Goal: Task Accomplishment & Management: Manage account settings

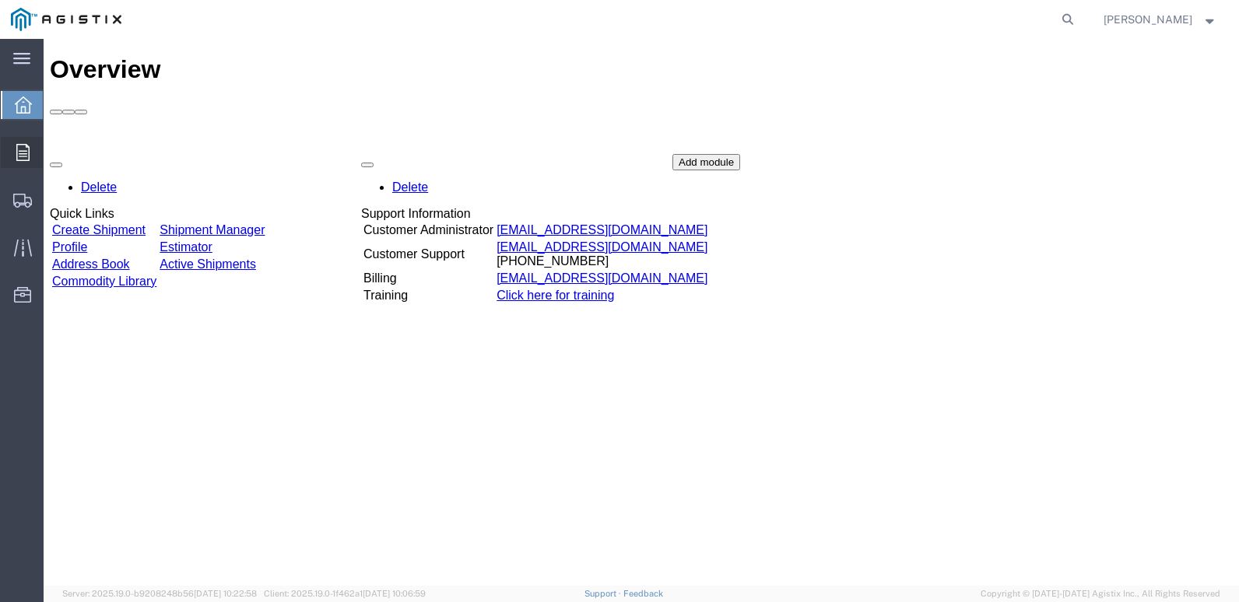
click at [54, 158] on span "Orders" at bounding box center [48, 152] width 11 height 31
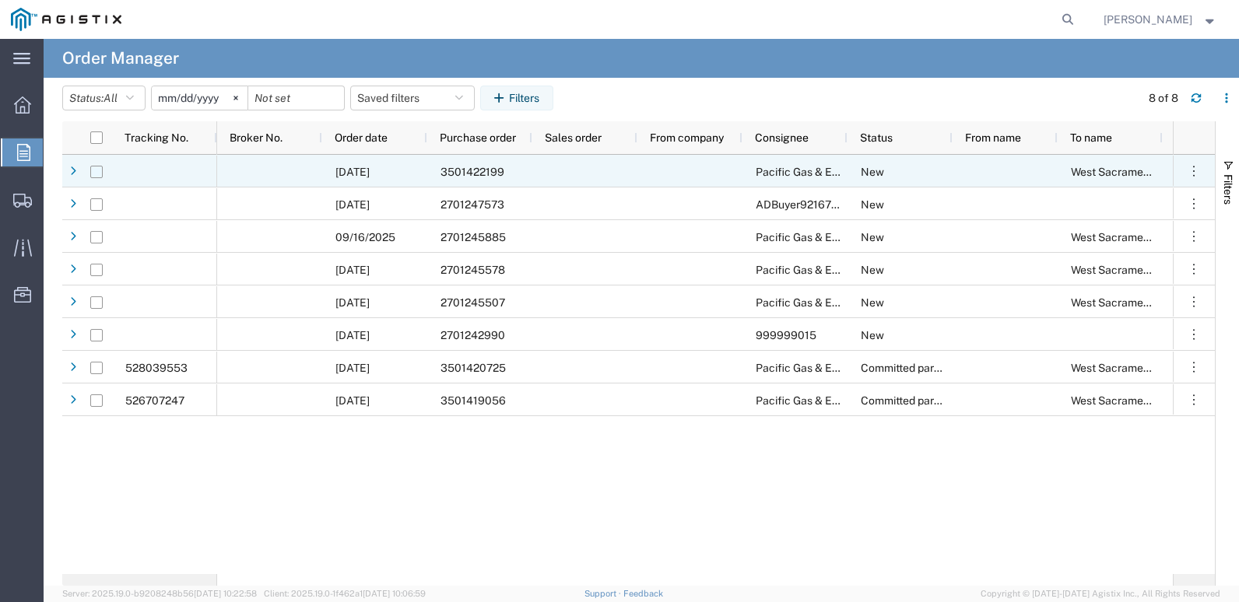
click at [93, 170] on input "Press Space to toggle row selection (unchecked)" at bounding box center [96, 172] width 12 height 12
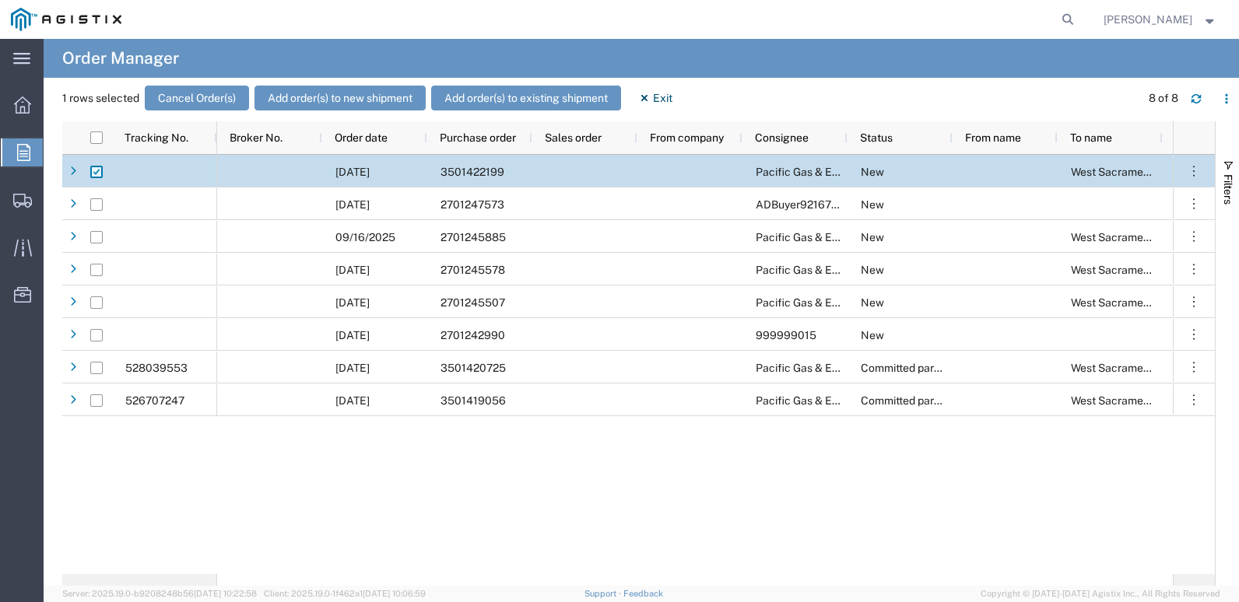
click at [100, 174] on input "Press Space to toggle row selection (checked)" at bounding box center [96, 172] width 12 height 12
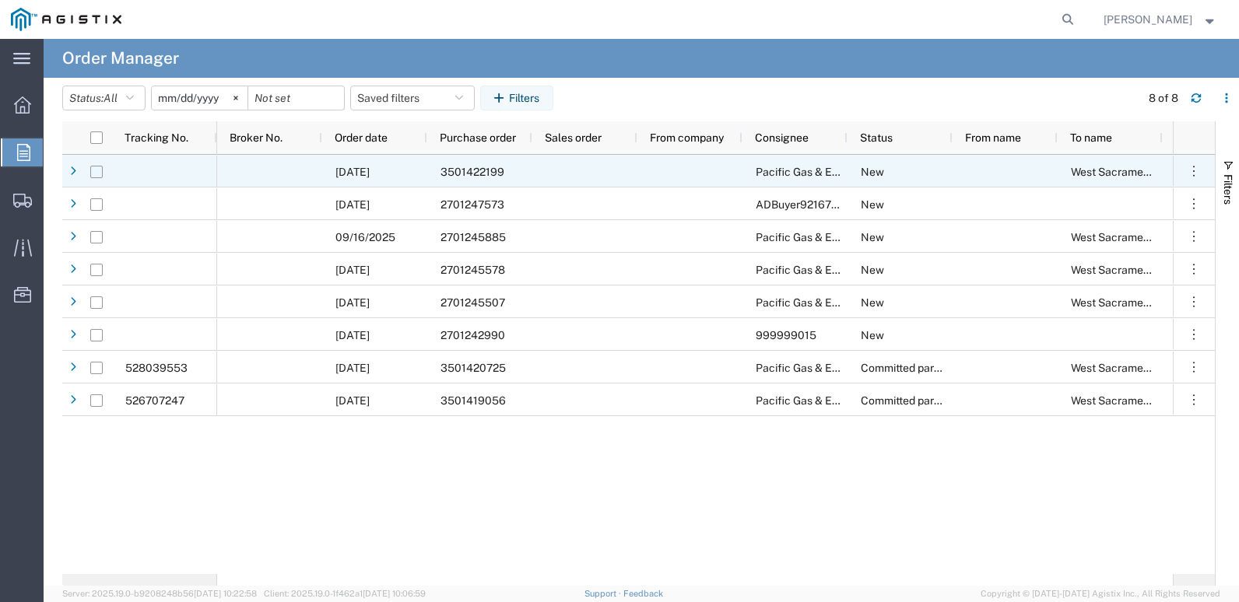
click at [100, 174] on input "Press Space to toggle row selection (unchecked)" at bounding box center [96, 172] width 12 height 12
checkbox input "true"
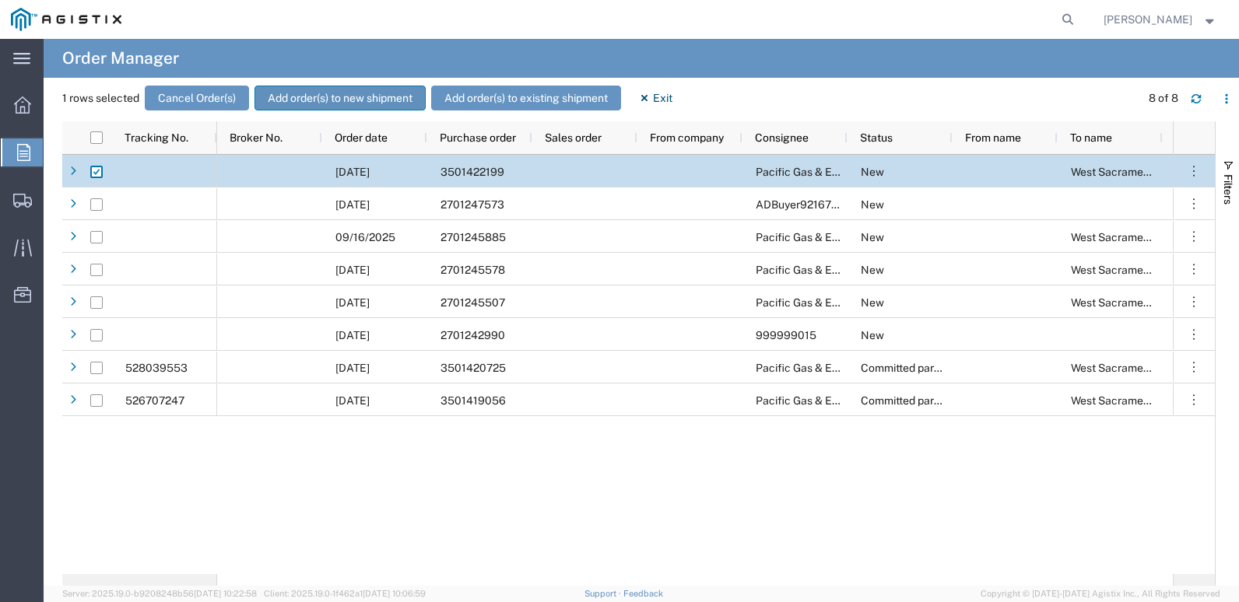
click at [355, 99] on button "Add order(s) to new shipment" at bounding box center [340, 98] width 171 height 25
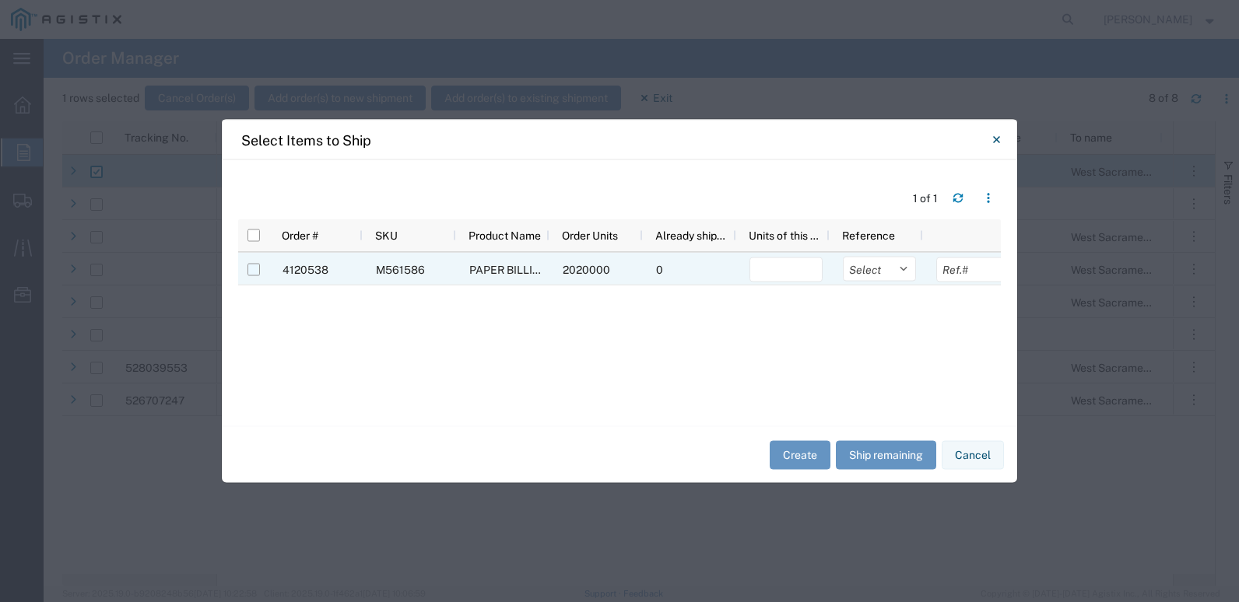
click at [259, 269] on input "Press Space to toggle row selection (unchecked)" at bounding box center [254, 270] width 12 height 12
checkbox input "true"
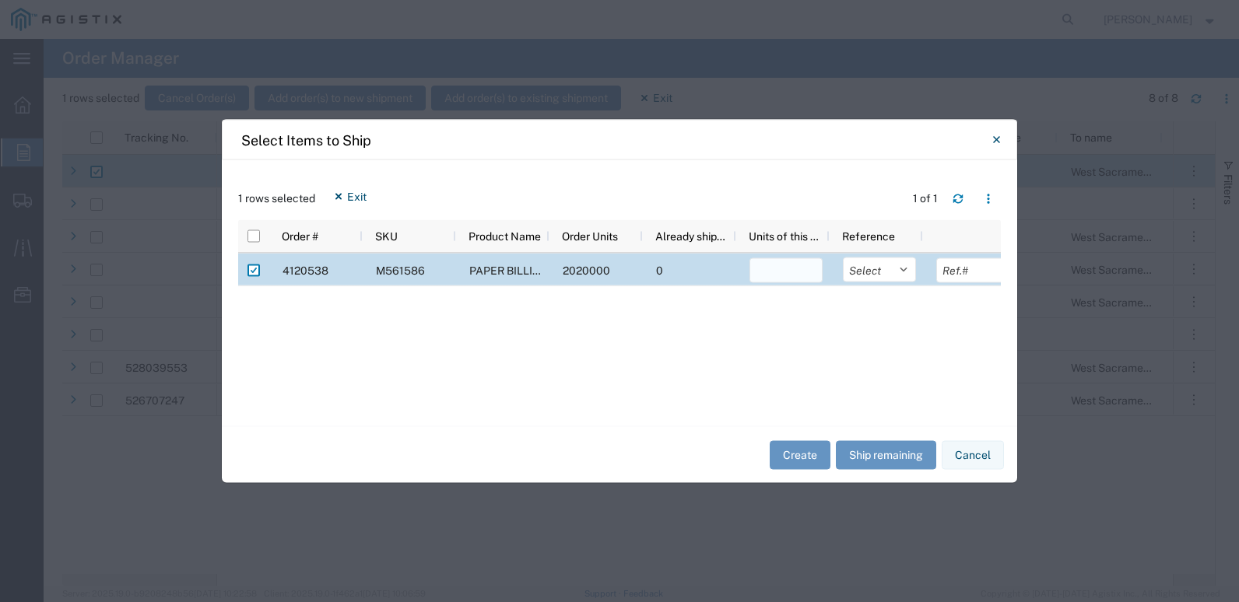
click at [759, 267] on input "number" at bounding box center [786, 270] width 73 height 25
click at [893, 437] on button "Ship remaining" at bounding box center [886, 455] width 100 height 29
click at [777, 272] on input "2020000" at bounding box center [786, 270] width 73 height 25
click at [773, 269] on input "2020000" at bounding box center [786, 270] width 73 height 25
click at [807, 265] on input "2020000" at bounding box center [786, 270] width 73 height 25
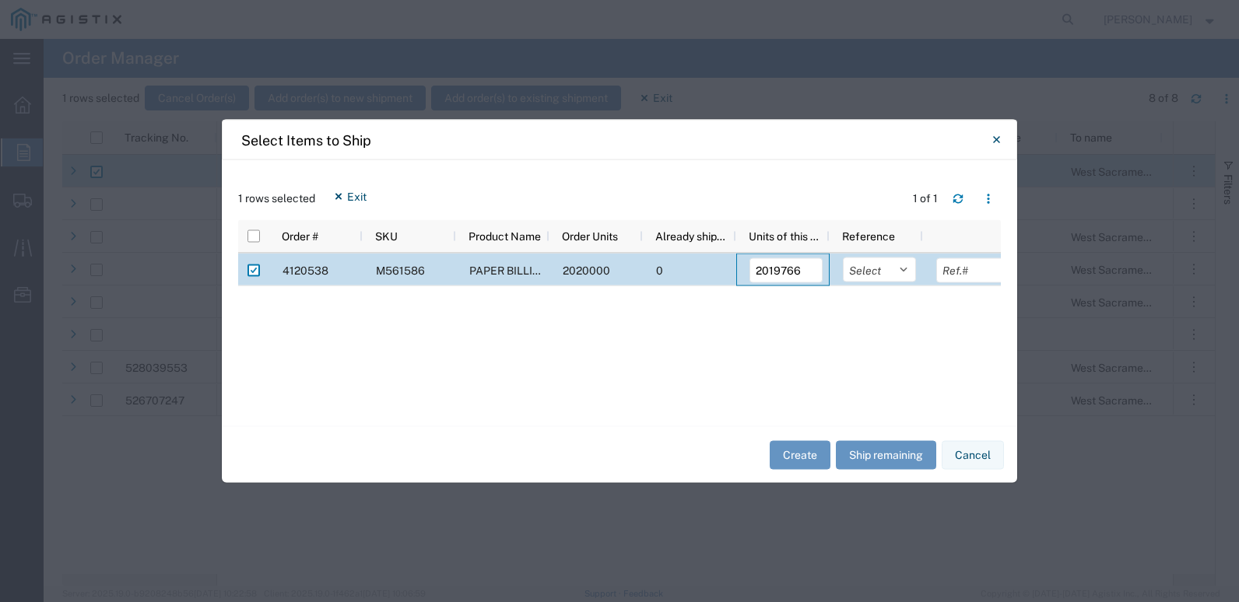
type input "2019766"
click at [798, 341] on div "4120538 M561586 PAPER BILLING 11X17 ROLL WEIGHT 50# 2020000 0 2019766 Select Pu…" at bounding box center [619, 326] width 763 height 145
click at [793, 437] on button "Create" at bounding box center [800, 455] width 61 height 29
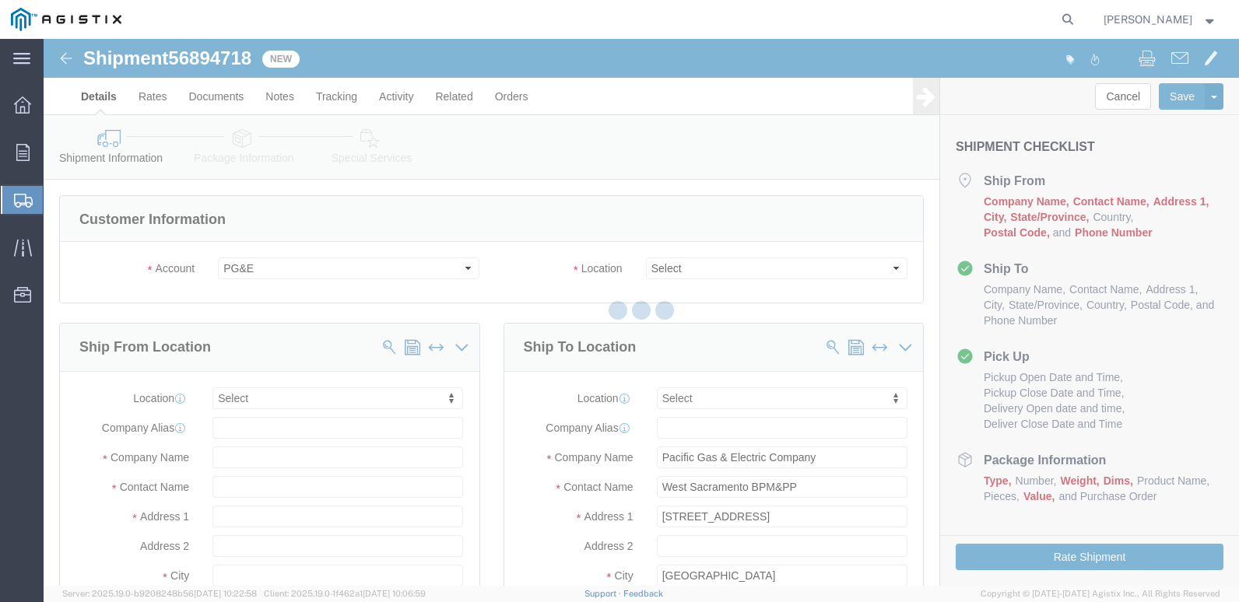
select select
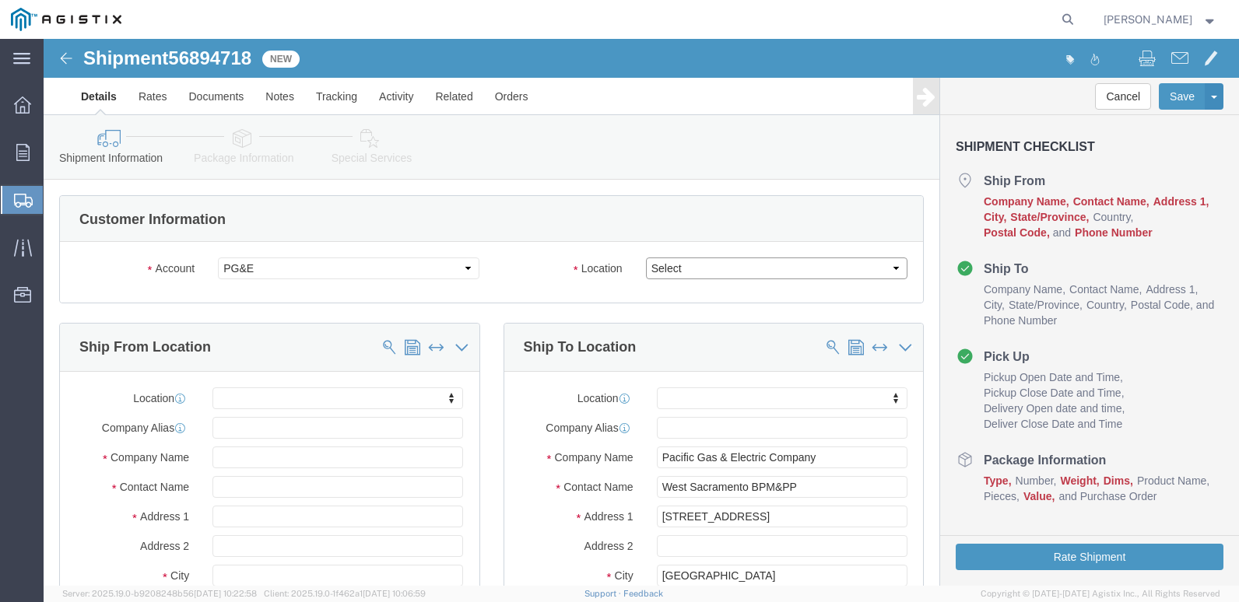
click select "Select All Others [GEOGRAPHIC_DATA] [GEOGRAPHIC_DATA] [GEOGRAPHIC_DATA] [GEOGRA…"
select select "23082"
click select "Select All Others [GEOGRAPHIC_DATA] [GEOGRAPHIC_DATA] [GEOGRAPHIC_DATA] [GEOGRA…"
click input "text"
type input "ktl"
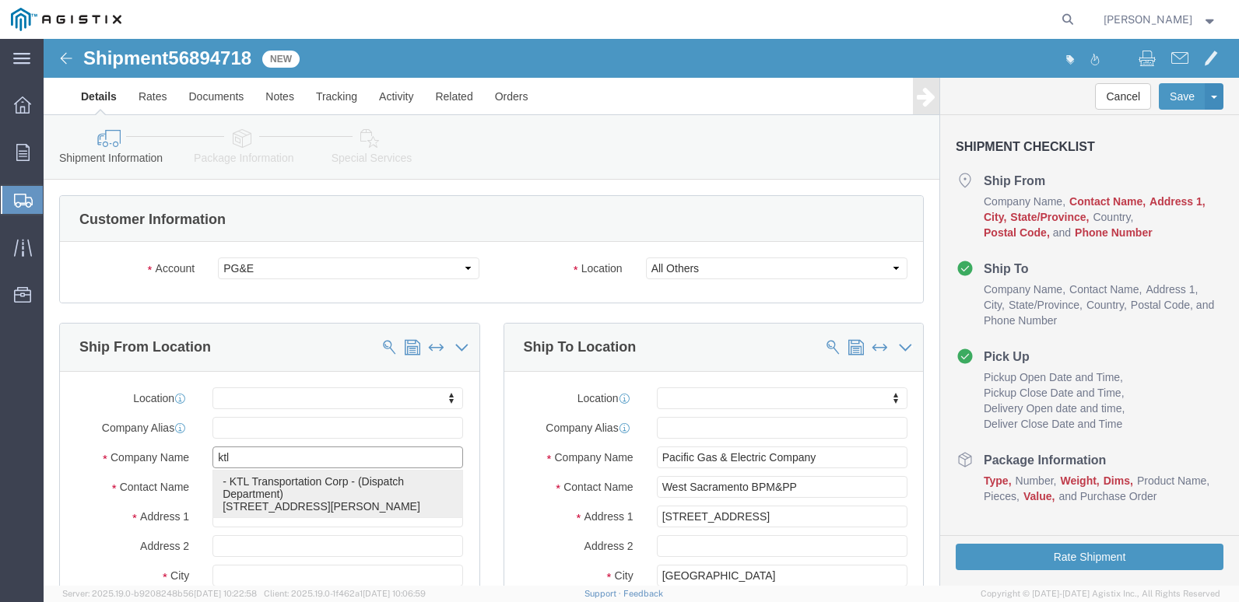
click p "- KTL Transportation Corp - (Dispatch Department) [STREET_ADDRESS][PERSON_NAME]"
select select "CA"
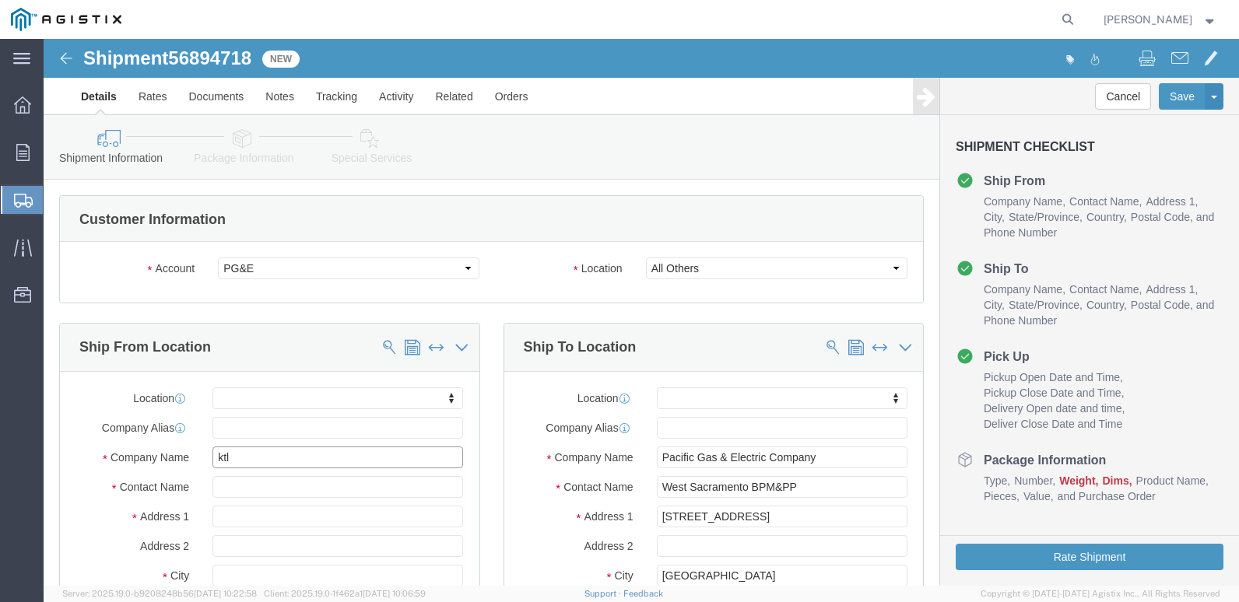
type input "KTL Transportation Corp"
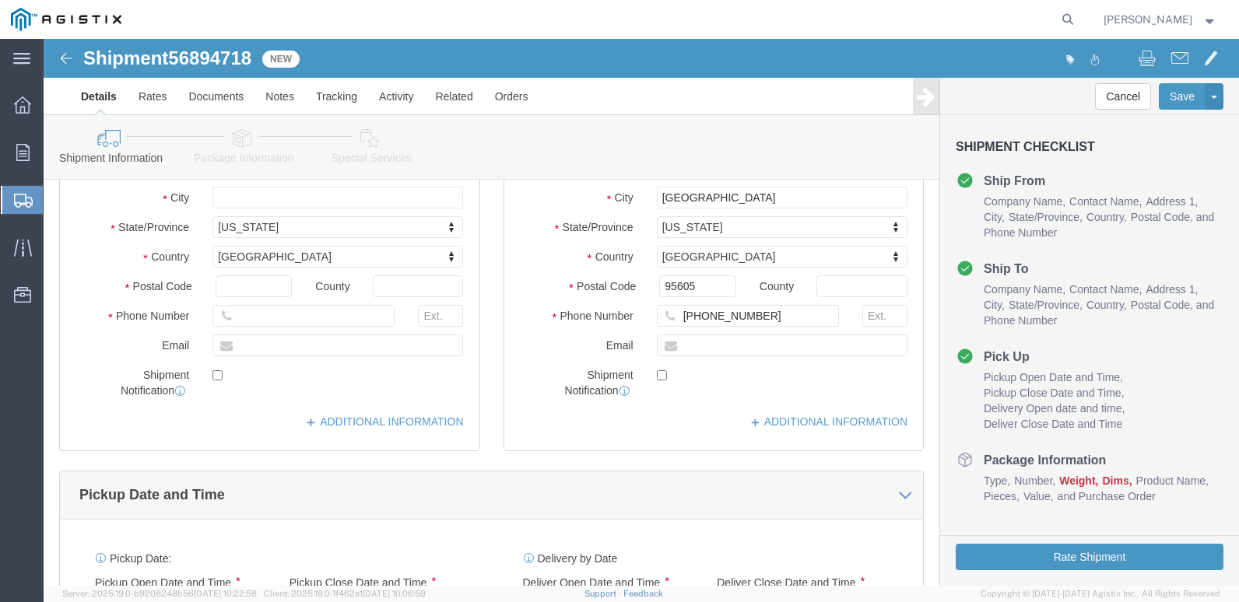
scroll to position [389, 0]
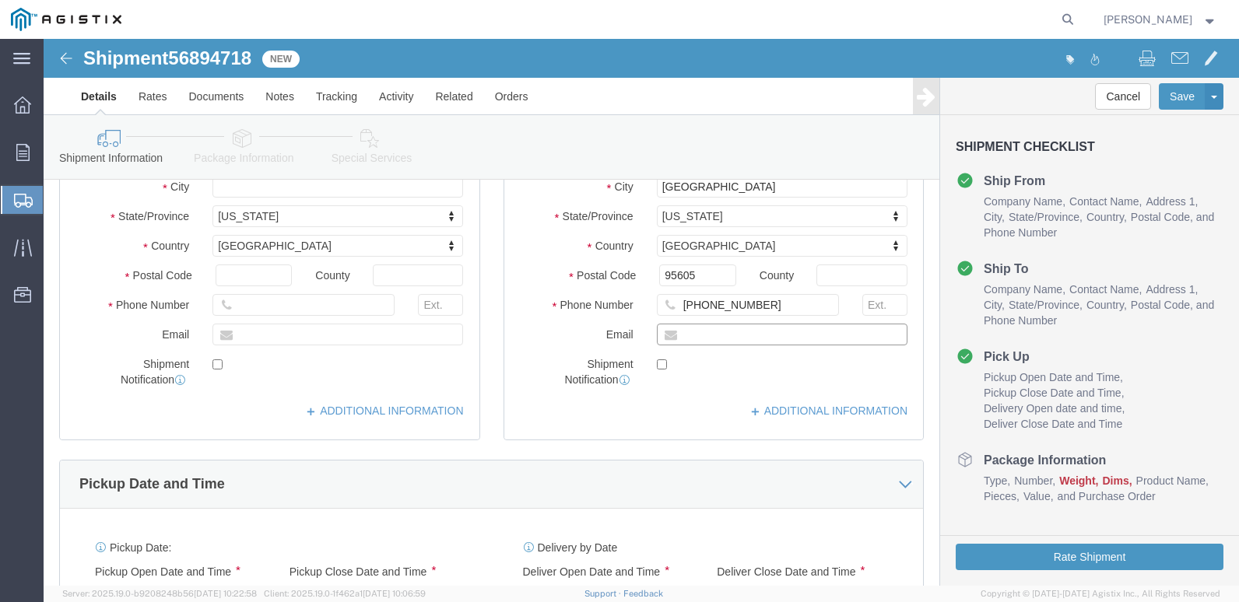
click input "text"
type input "[PERSON_NAME][EMAIL_ADDRESS][PERSON_NAME][DOMAIN_NAME]"
click label
click input "checkbox"
click label
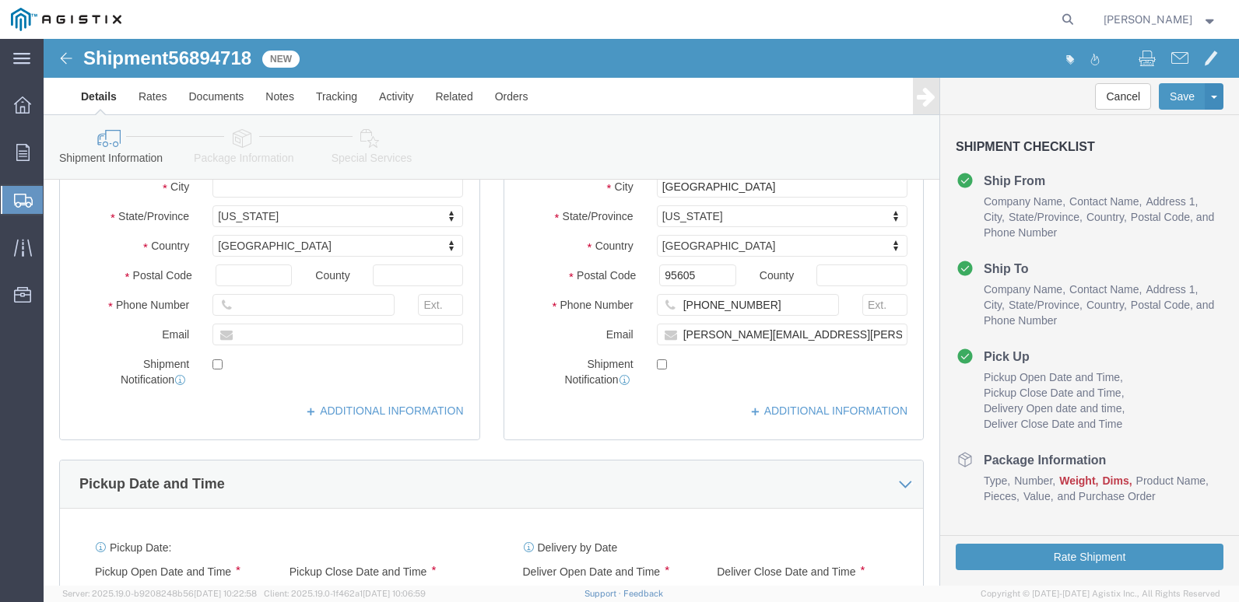
click input "checkbox"
checkbox input "true"
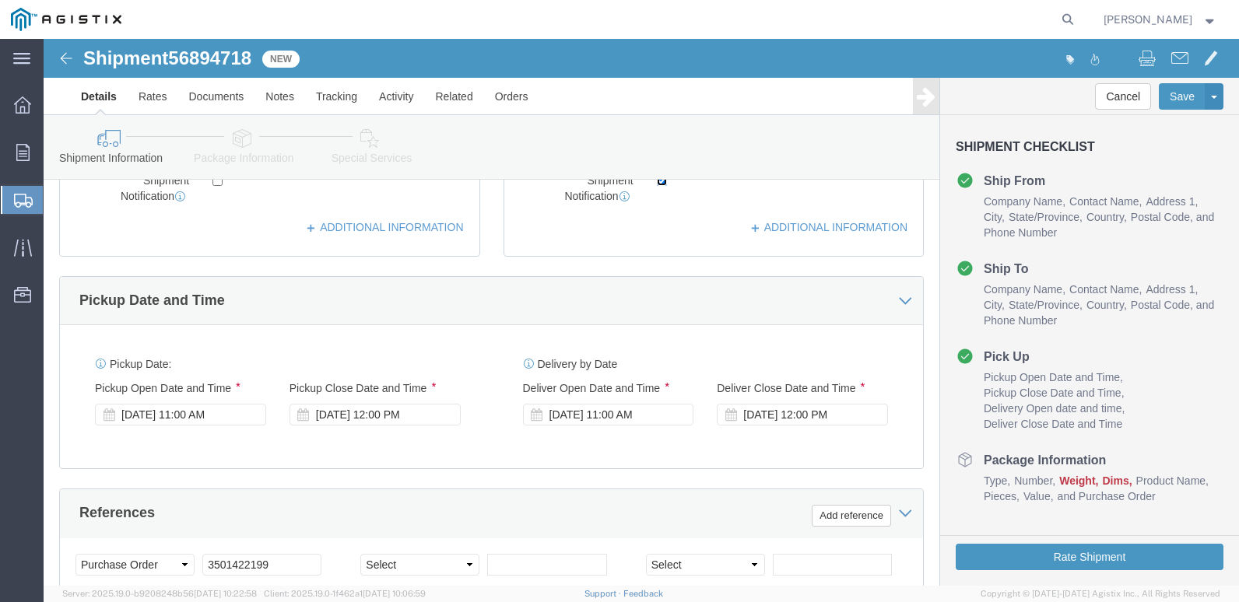
scroll to position [701, 0]
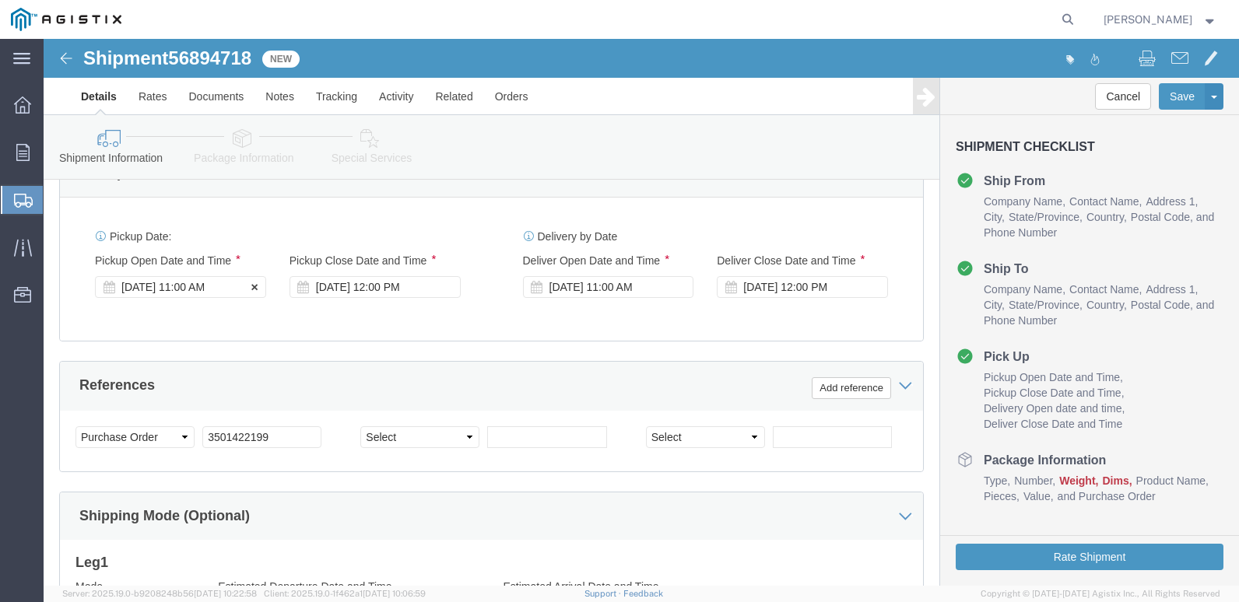
click label "Pickup Open Date and Time"
click div "[DATE] 11:00 AM"
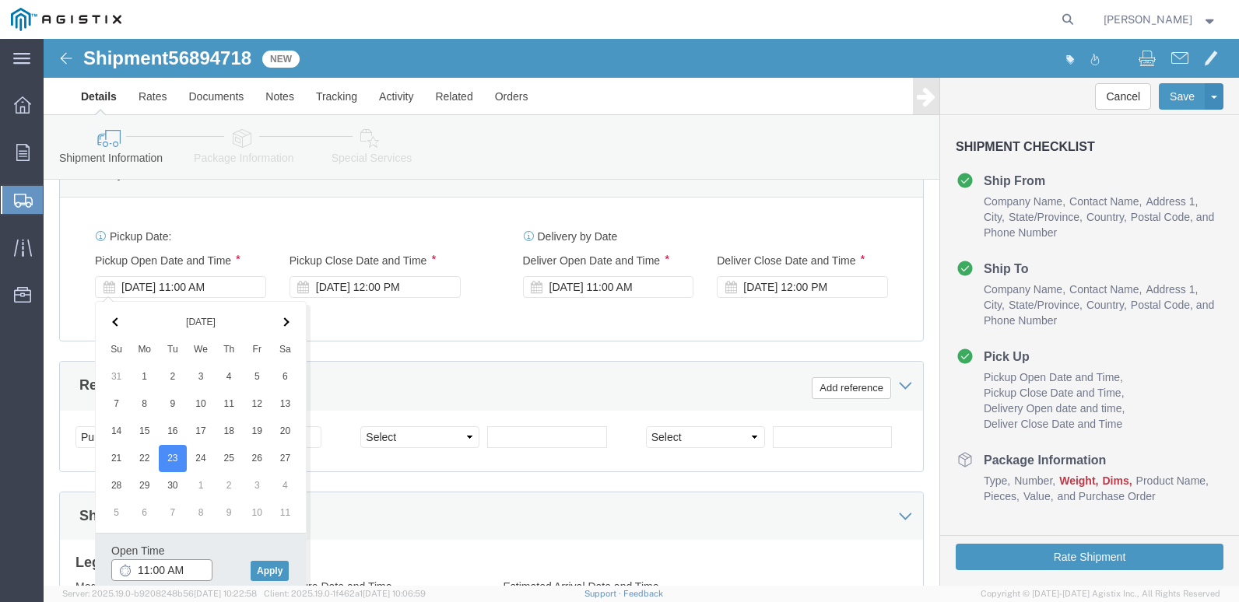
drag, startPoint x: 107, startPoint y: 521, endPoint x: 133, endPoint y: 507, distance: 29.9
click div "Open Time 11:00 AM"
click button "Apply"
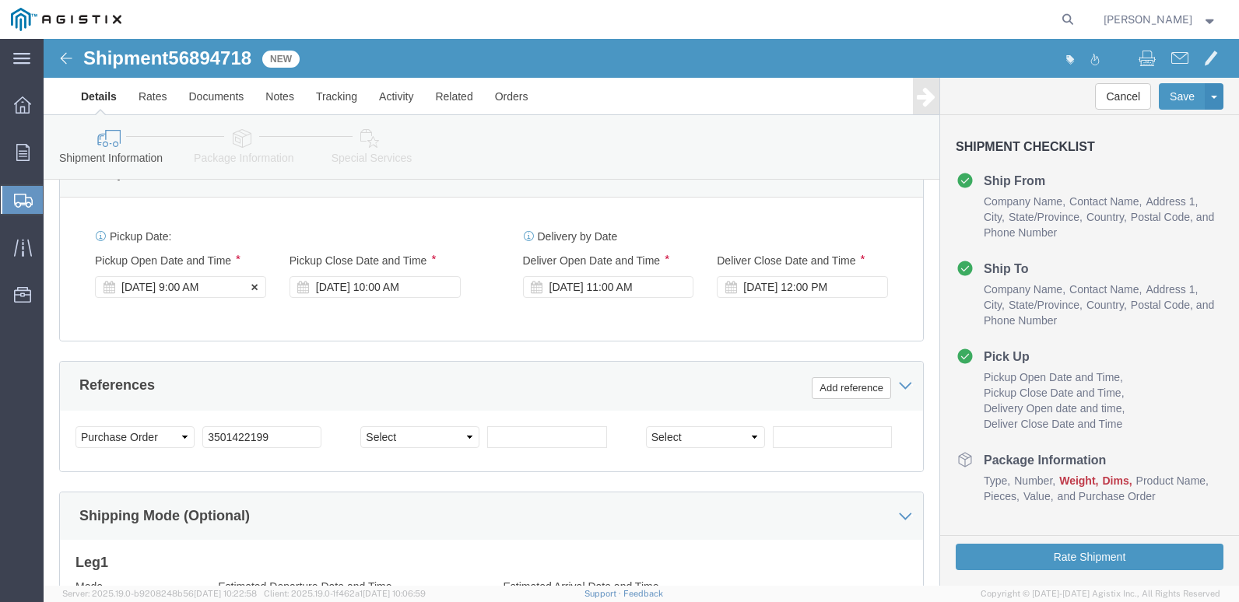
click div "[DATE] 9:00 AM"
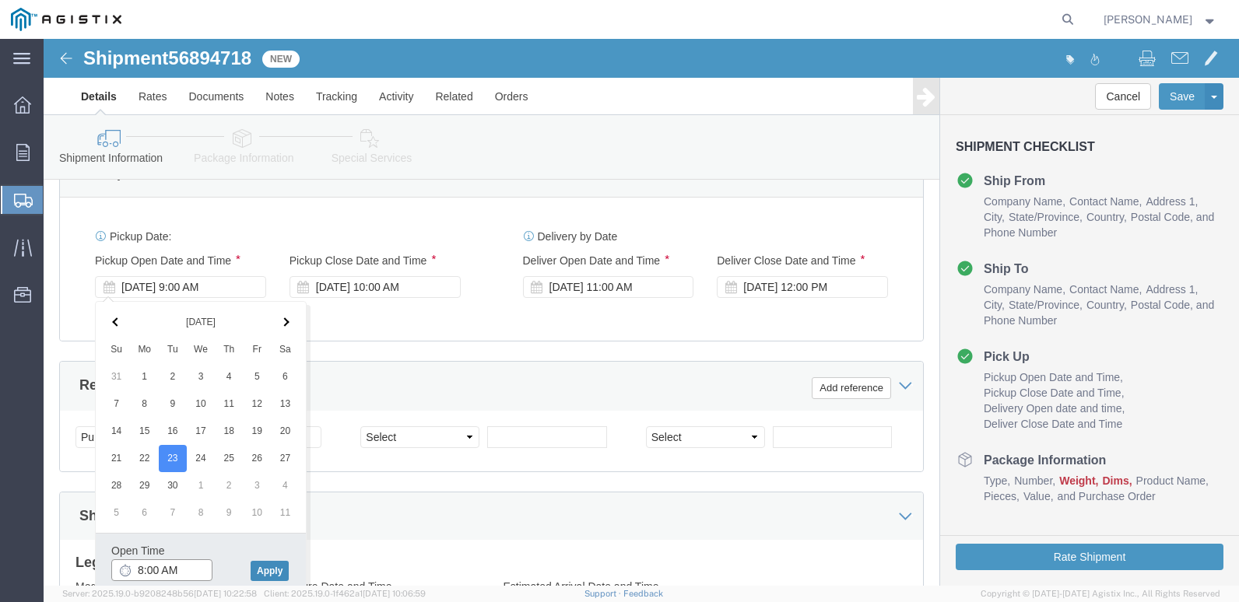
type input "8:00 AM"
click button "Apply"
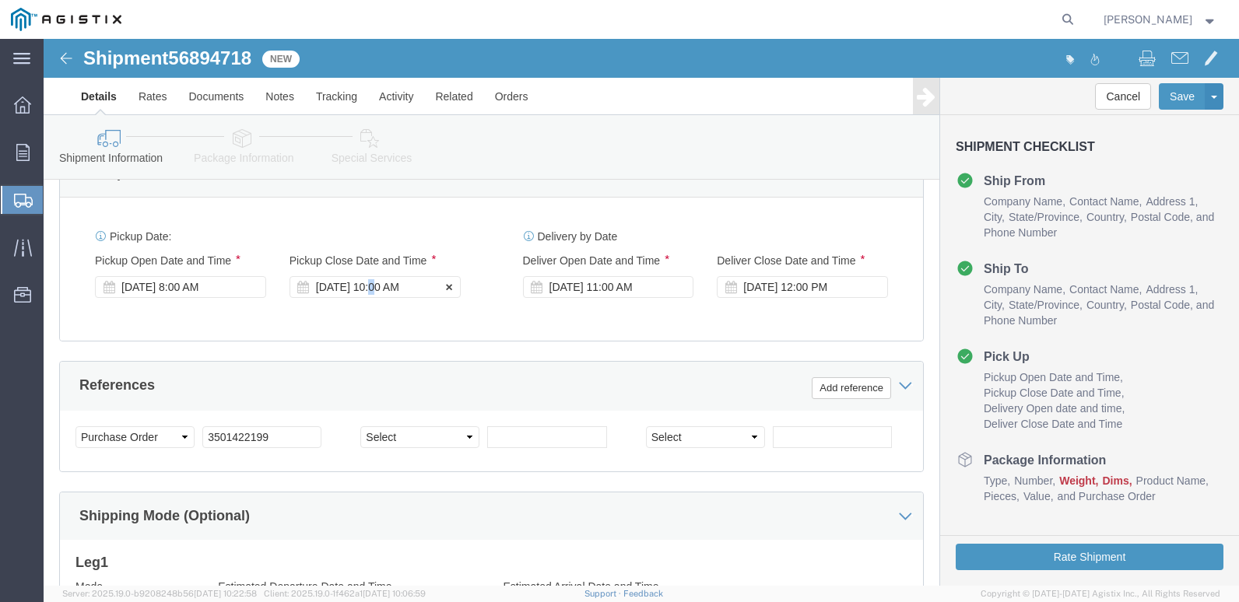
click div "[DATE] 10:00 AM"
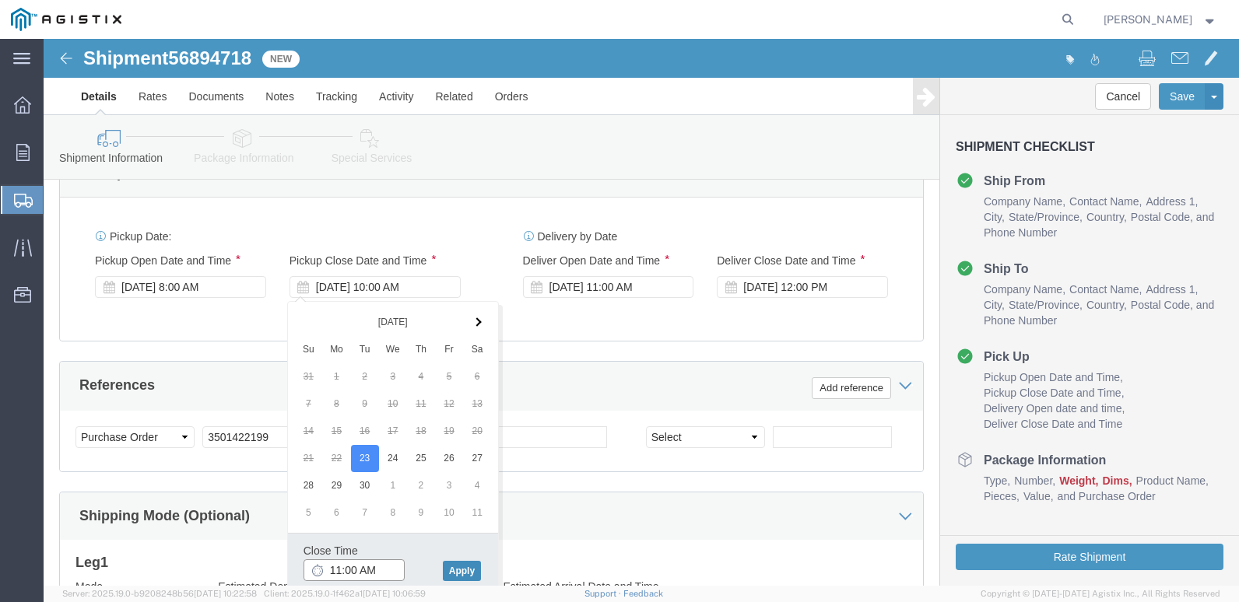
type input "11:00 AM"
click button "Apply"
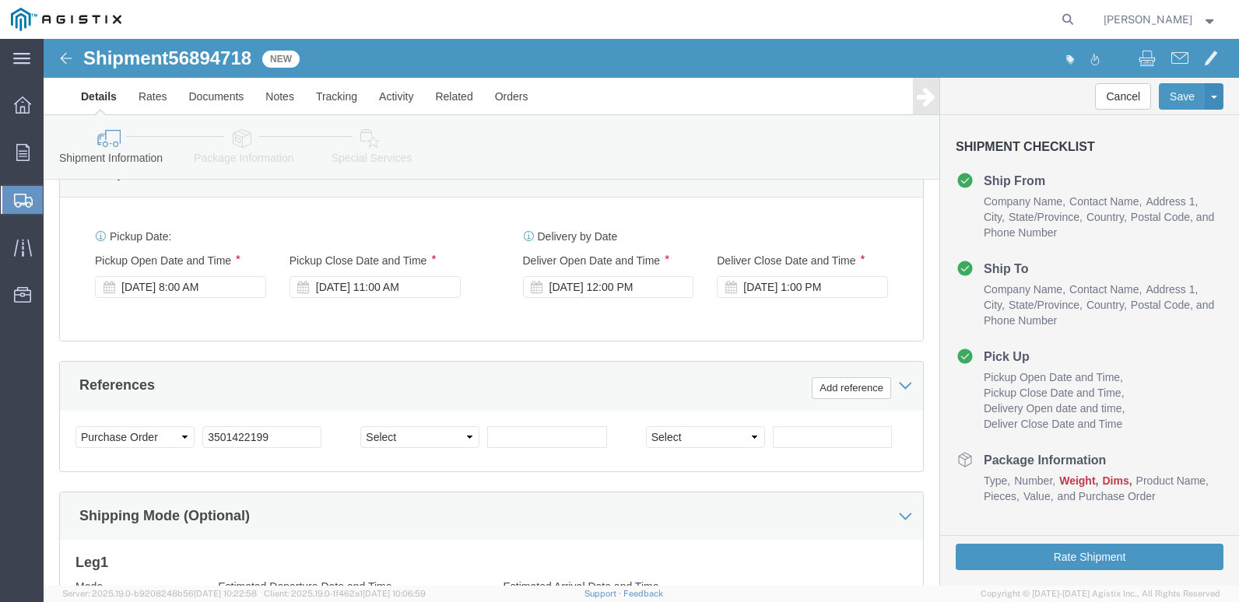
click div "Delivery by Date Delivery Start Date Delivery Start Time Deliver Open Date and …"
click div "[DATE] 1:00 PM"
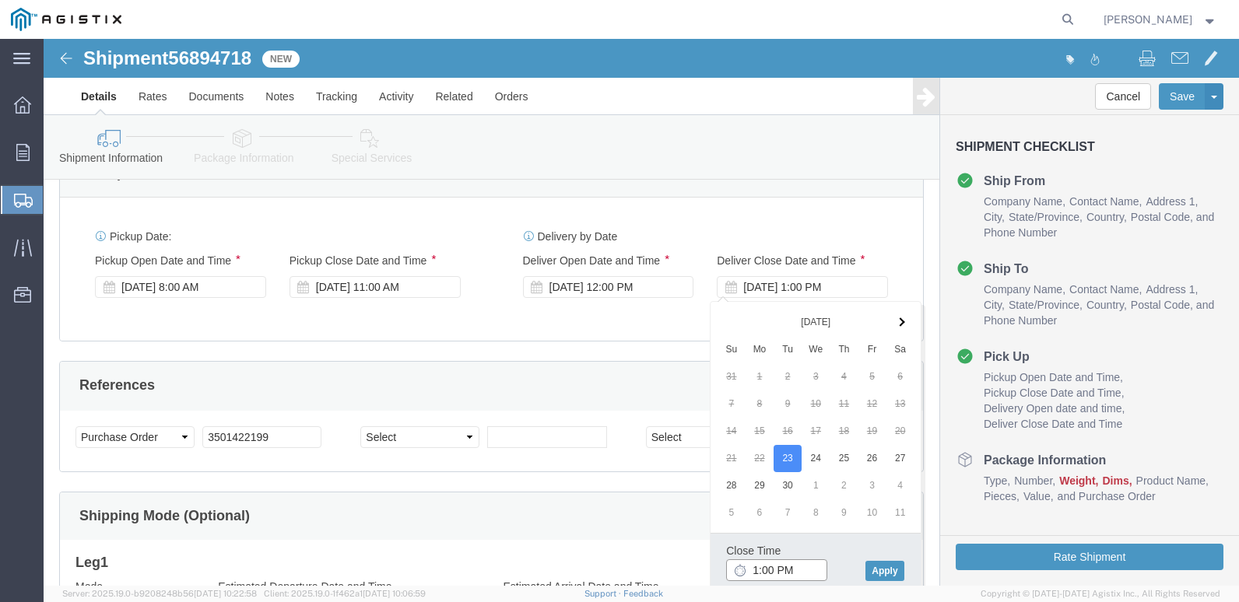
type input "3:00 PM"
click button "Apply"
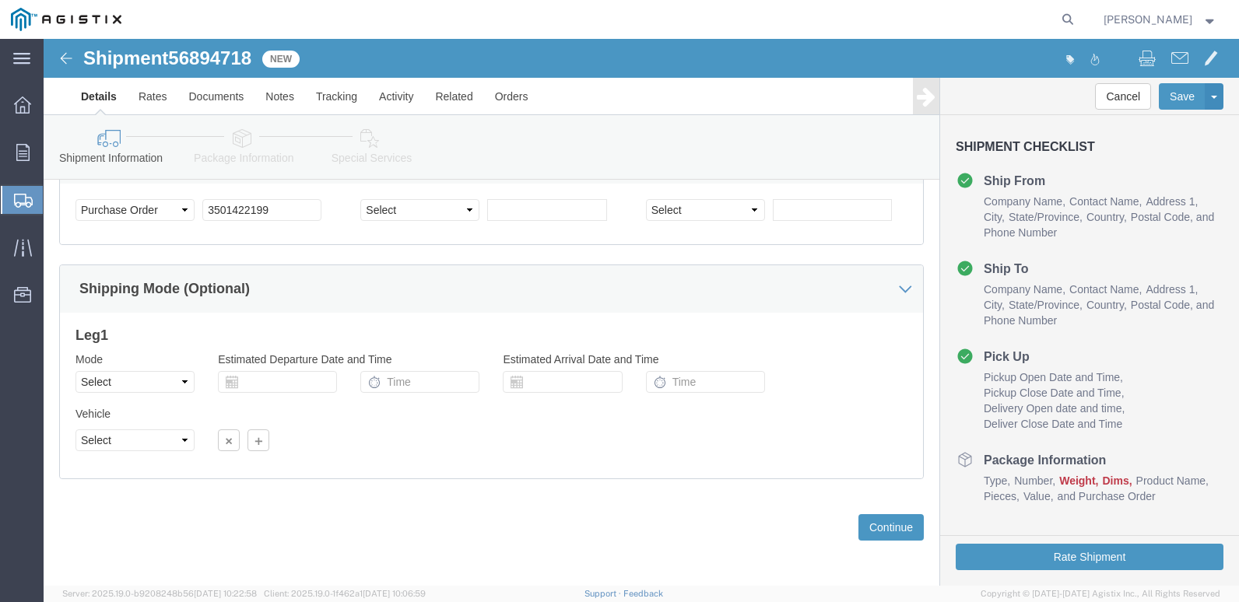
scroll to position [930, 0]
click select "Select Air Less than Truckload Multi-Leg Ocean Freight Rail Small Parcel Truckl…"
select select "TL"
click select "Select Air Less than Truckload Multi-Leg Ocean Freight Rail Small Parcel Truckl…"
click select "Select 1-Ton (PSS) 10 Wheel 10 Yard Dump Truck 20 Yard Dump Truck Bobtail Botto…"
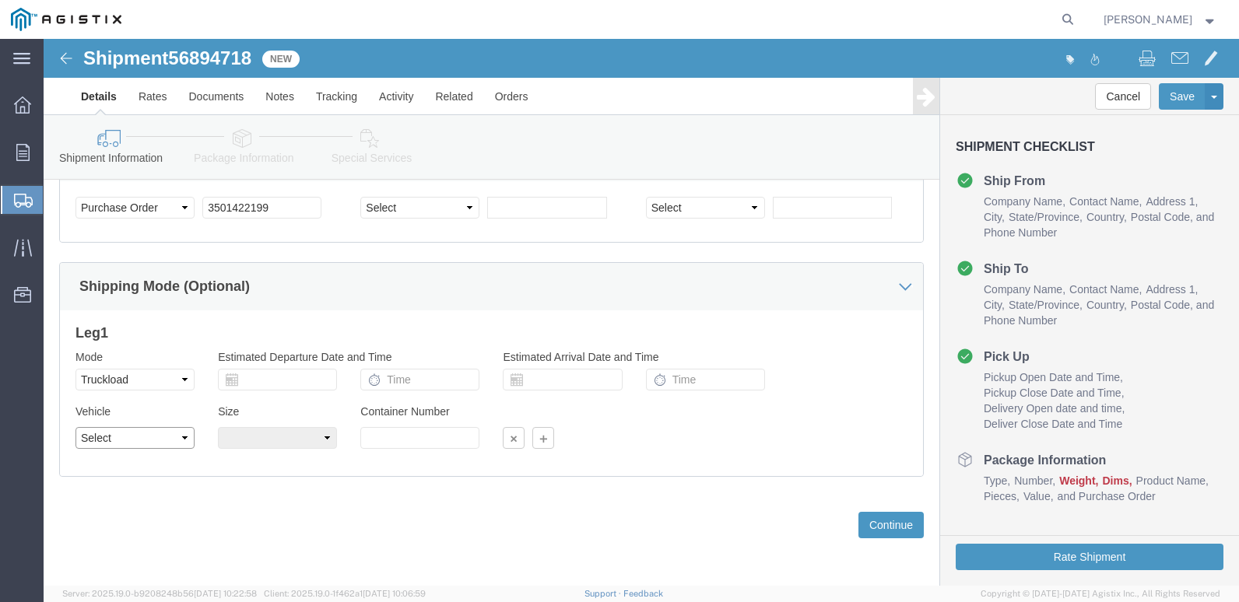
select select "COTR"
click select "Select 1-Ton (PSS) 10 Wheel 10 Yard Dump Truck 20 Yard Dump Truck Bobtail Botto…"
click select "Select 40 Feet 20 Feet 45 Feet 35 Feet 28 Feet 53 Feet 48 Feet"
select select "53FT"
click select "Select 40 Feet 20 Feet 45 Feet 35 Feet 28 Feet 53 Feet 48 Feet"
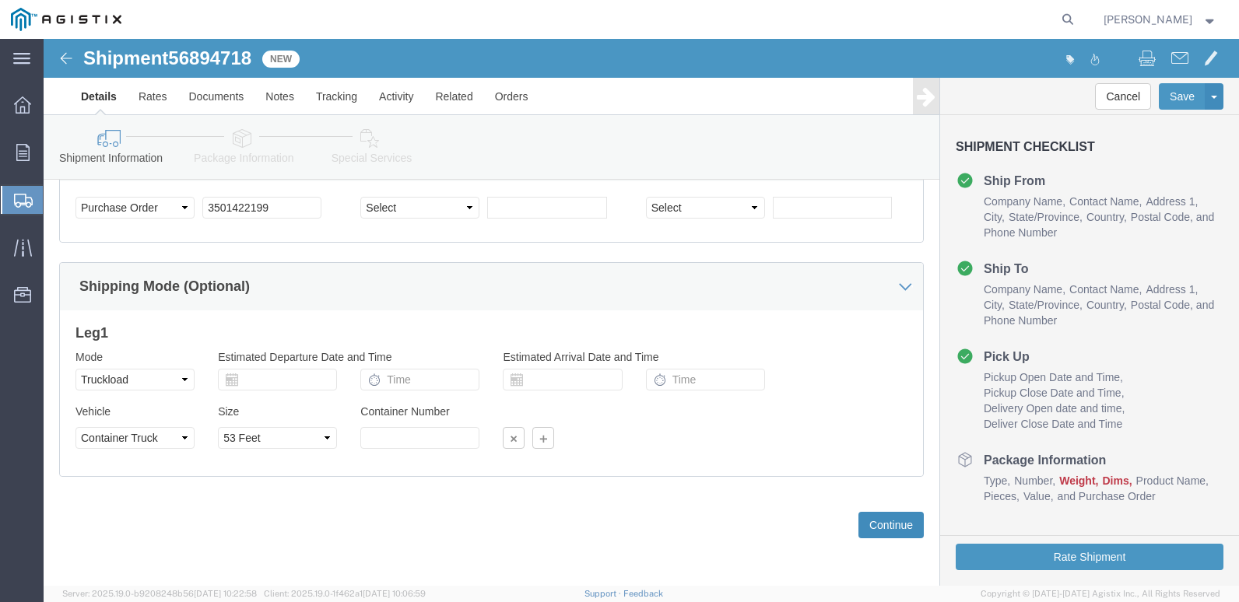
click button "Continue"
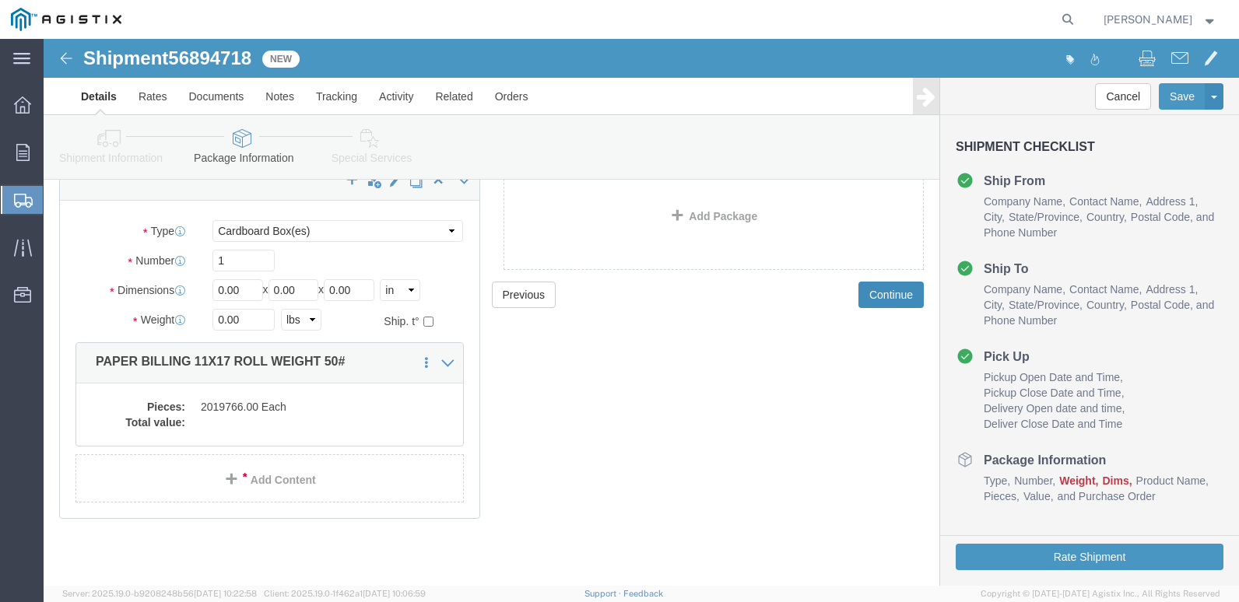
scroll to position [106, 0]
click dd "2019766.00 Each"
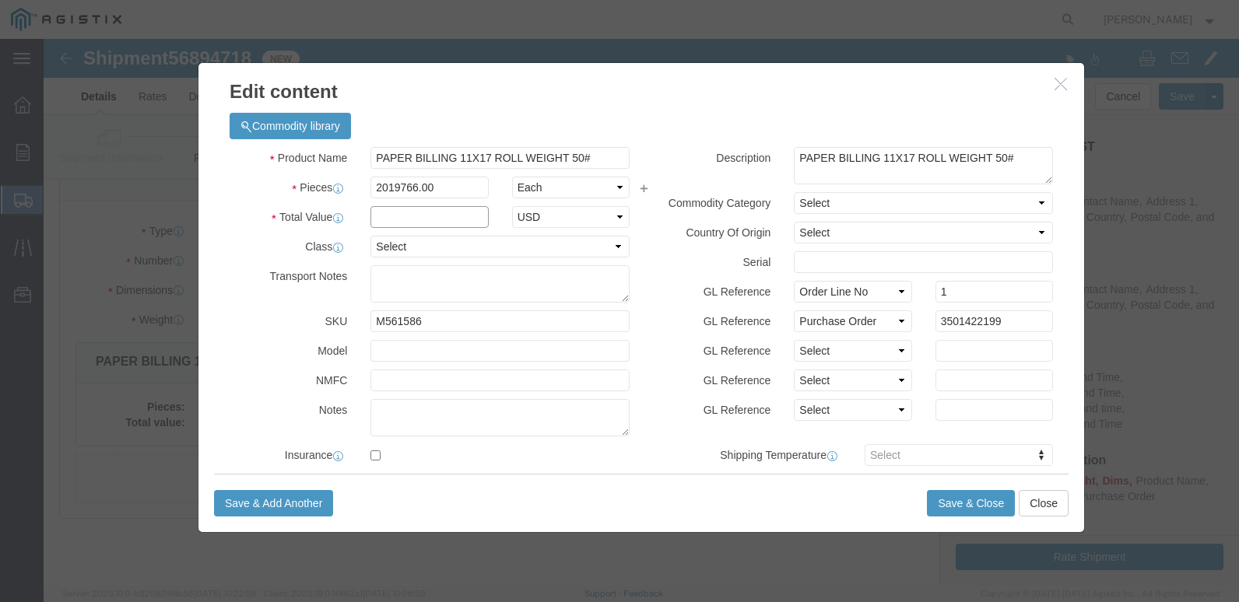
click input "text"
type input "1.00"
click select "Select 50 55 60 65 70 85 92.5 100 125 175 250 300 400"
select select "55"
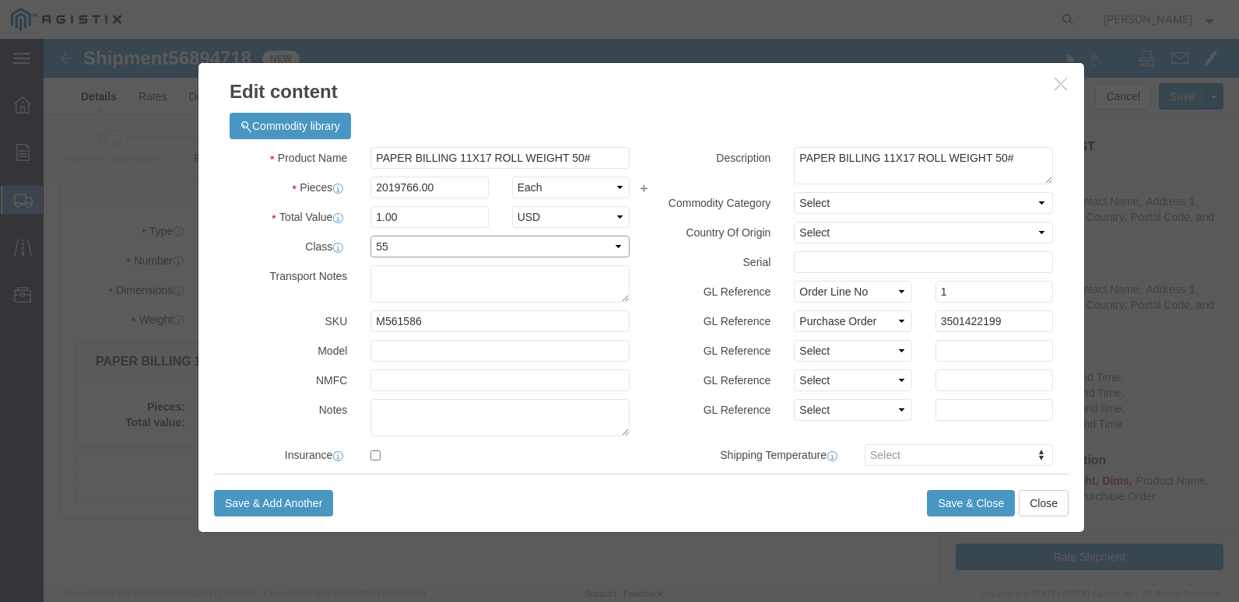
click select "Select 50 55 60 65 70 85 92.5 100 125 175 250 300 400"
click button "Save & Close"
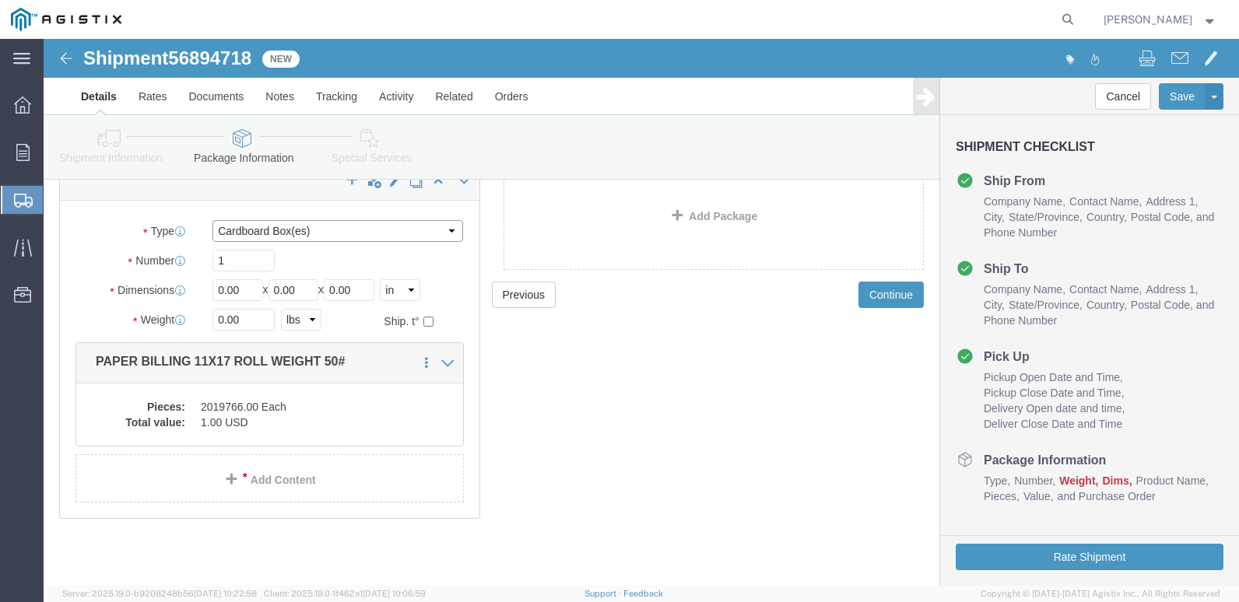
click select "Select Bulk Bundle(s) Cardboard Box(es) Carton(s) Crate(s) Drum(s) (Fiberboard)…"
select select "ROLL"
click select "Select Bulk Bundle(s) Cardboard Box(es) Carton(s) Crate(s) Drum(s) (Fiberboard)…"
click input "1"
type input "40"
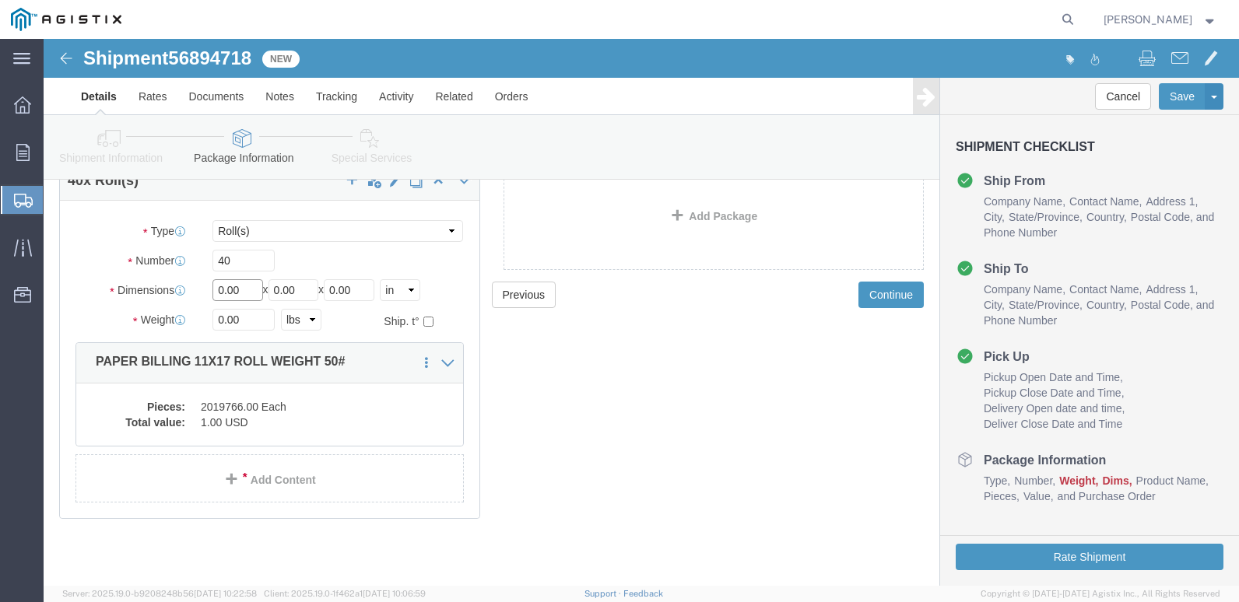
click input "0.00"
type input "0"
type input "48"
click input "0.00"
type input "0"
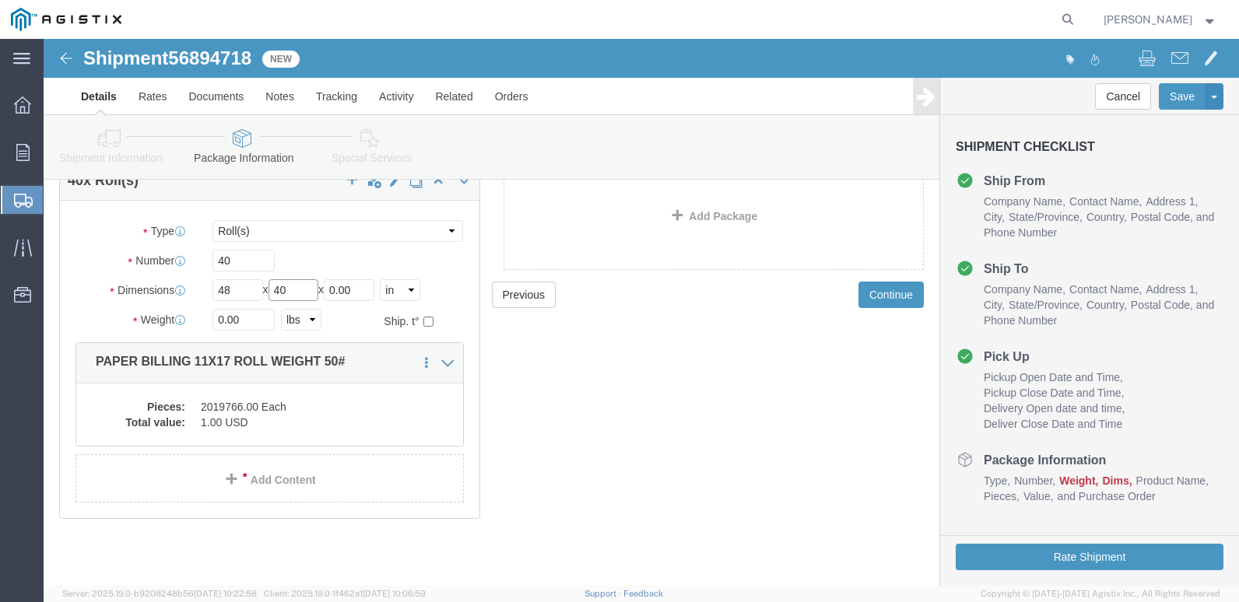
type input "40"
click input "0.00"
click button "Rate Shipment"
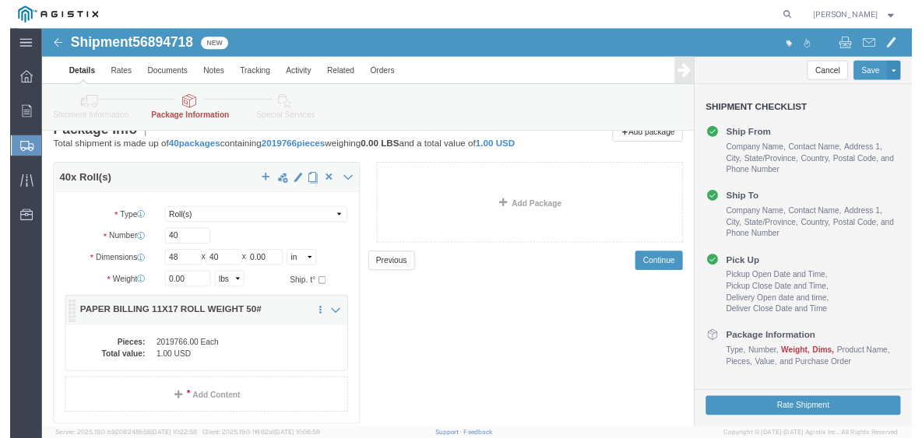
scroll to position [0, 0]
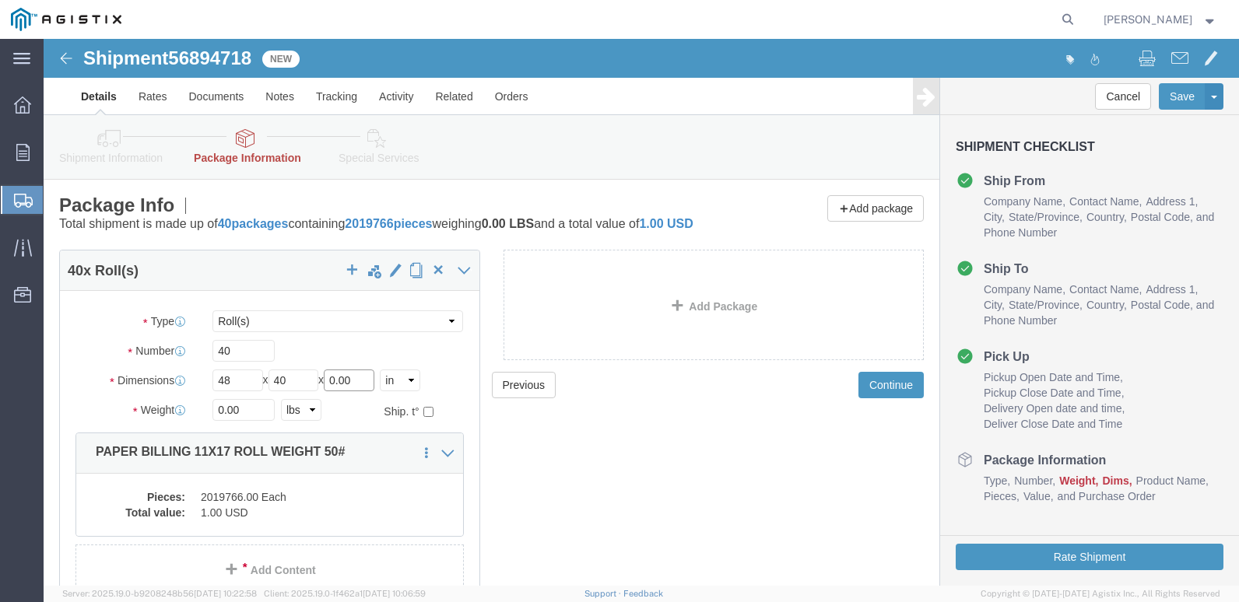
click input "0.00"
type input "0"
type input "52"
click input "0.00"
type input "0"
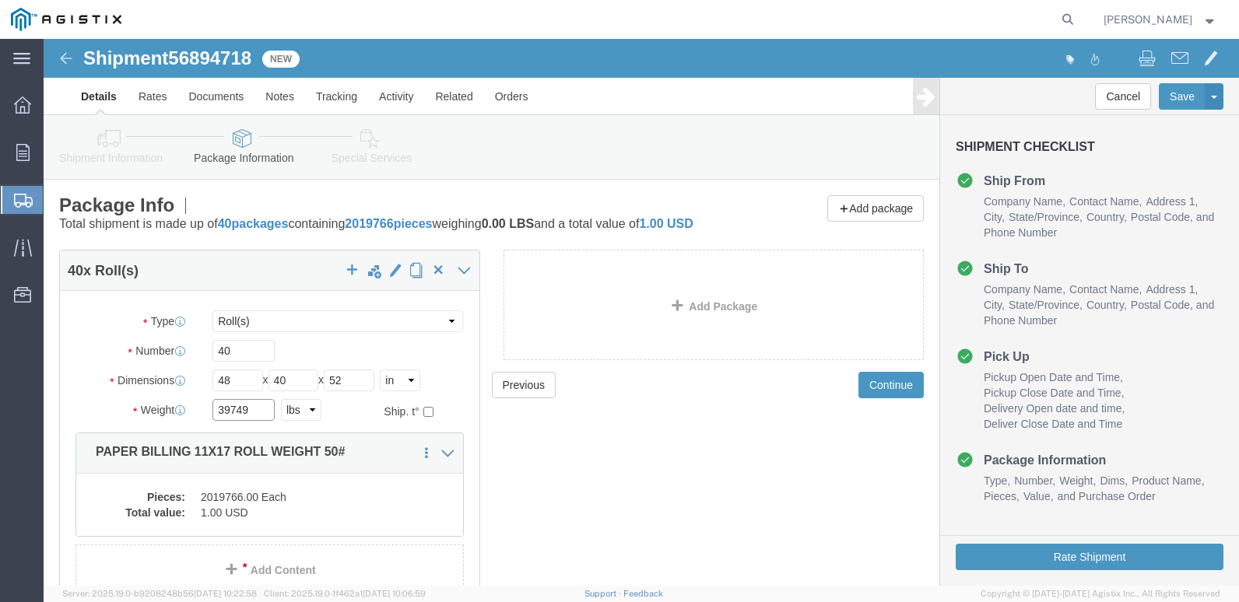
type input "39749"
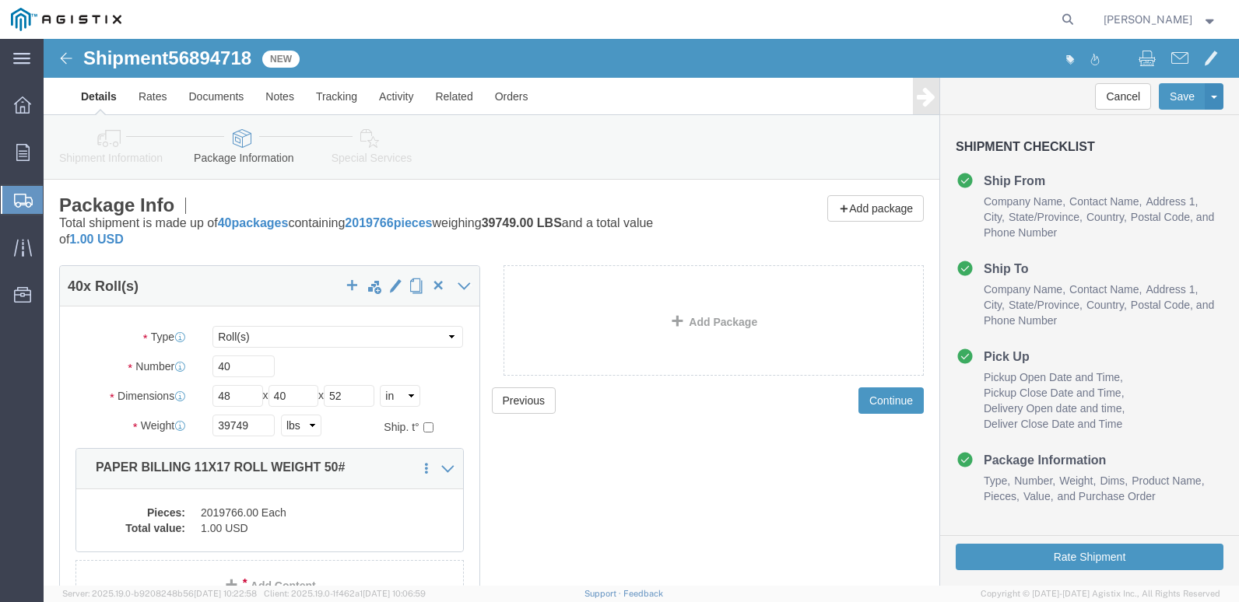
click div "Previous Continue"
click button "Rate Shipment"
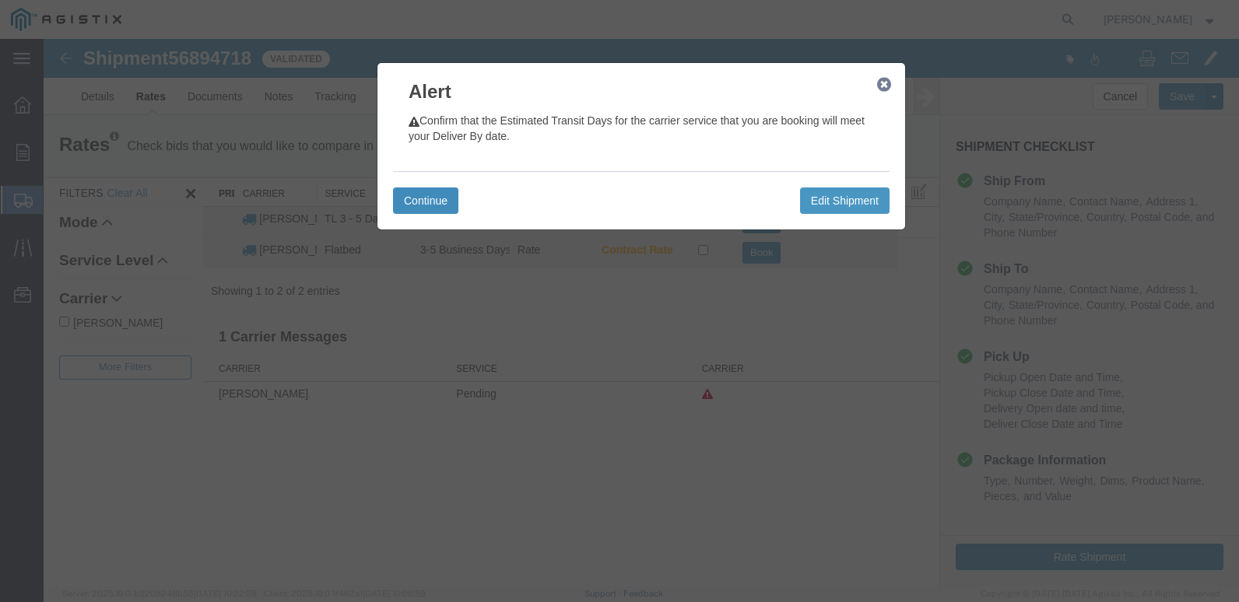
click at [431, 198] on button "Continue" at bounding box center [425, 201] width 65 height 26
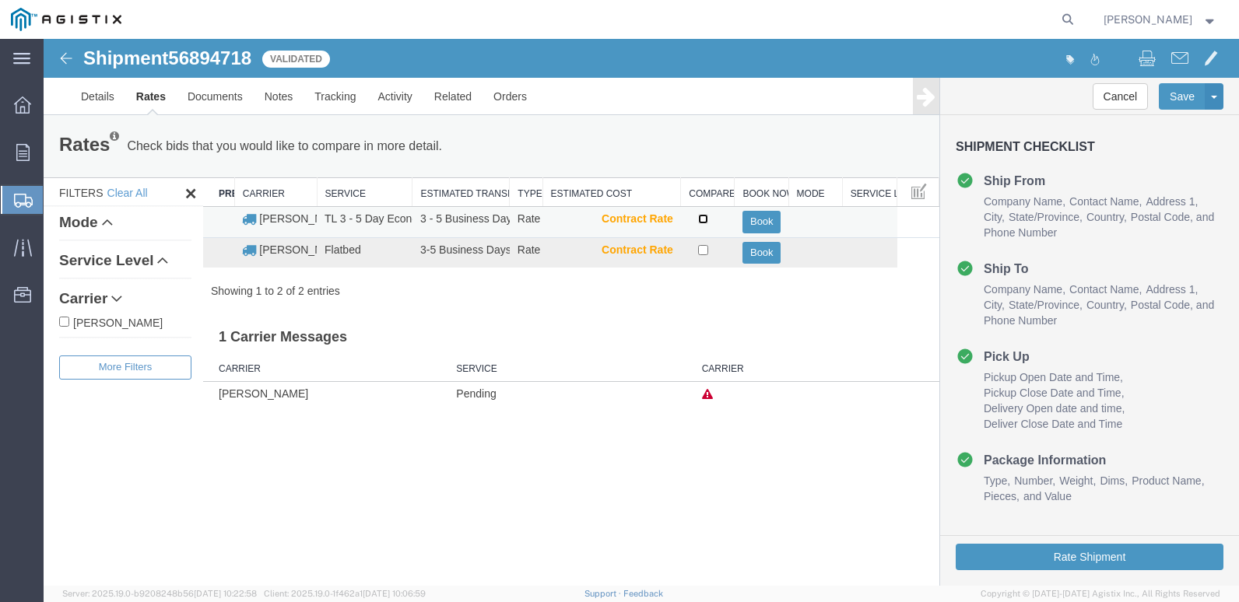
click at [704, 220] on input "checkbox" at bounding box center [703, 219] width 10 height 10
checkbox input "true"
click at [768, 223] on button "Book" at bounding box center [762, 222] width 38 height 23
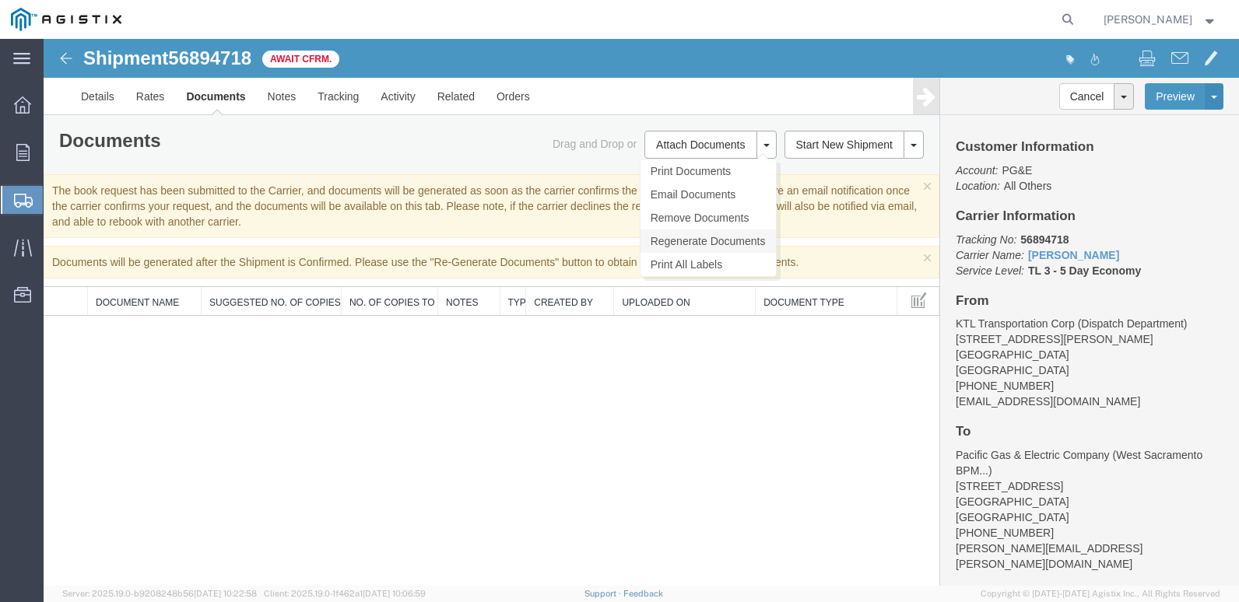
click at [701, 241] on link "Regenerate Documents" at bounding box center [708, 241] width 135 height 23
